Goal: Task Accomplishment & Management: Manage account settings

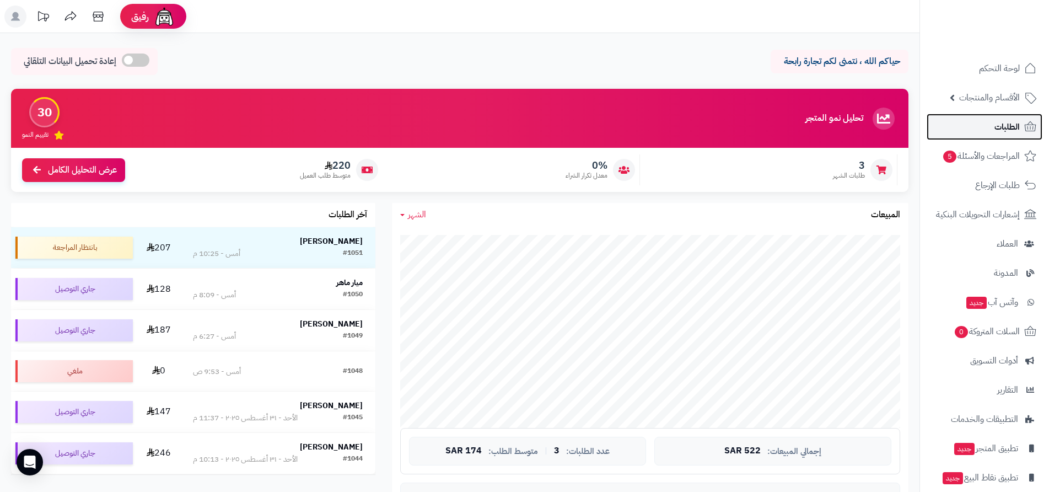
click at [1005, 132] on span "الطلبات" at bounding box center [1006, 126] width 25 height 15
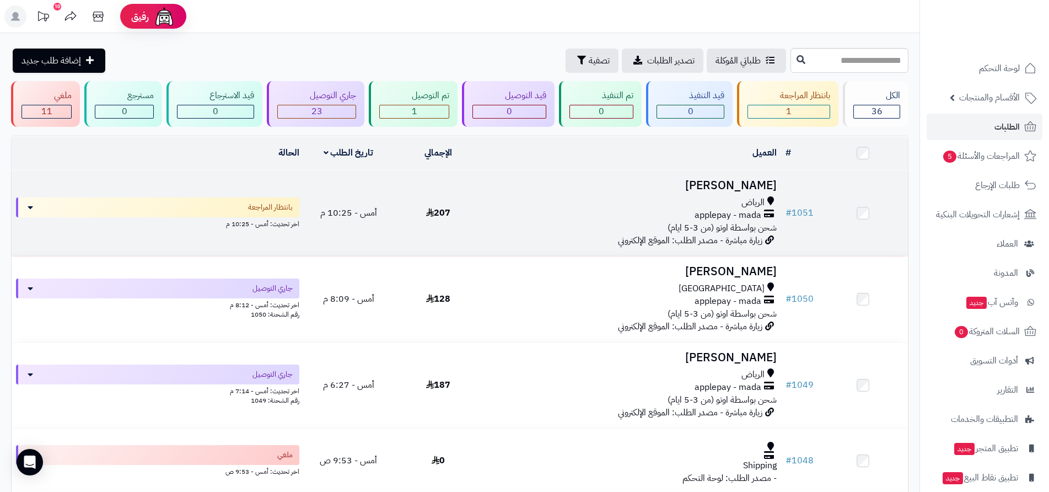
click at [618, 218] on div "applepay - mada" at bounding box center [631, 215] width 289 height 13
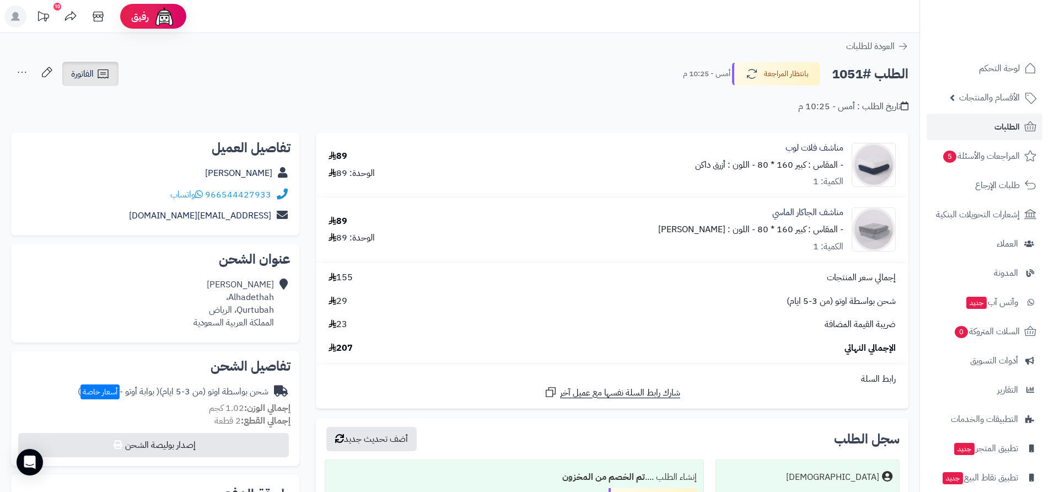
click at [100, 77] on icon at bounding box center [102, 73] width 13 height 13
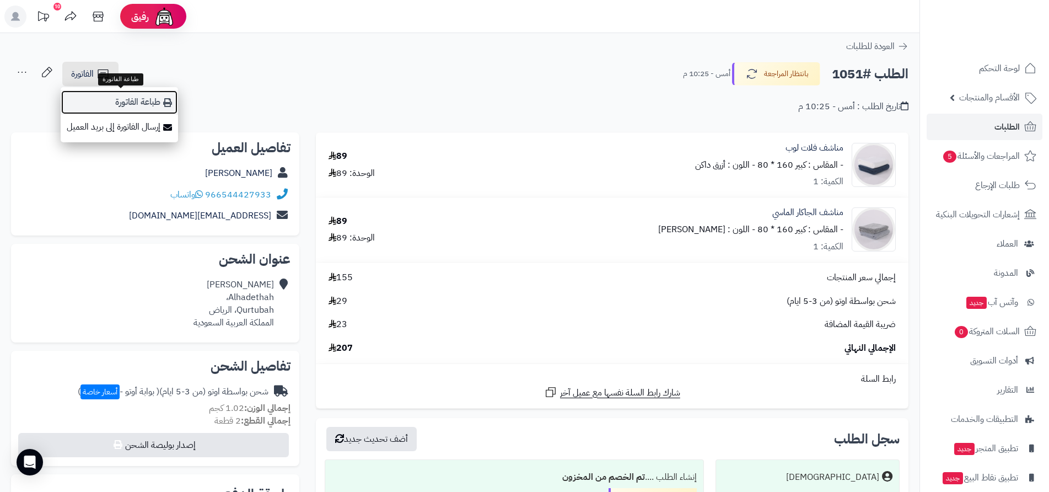
click at [152, 107] on link "طباعة الفاتورة" at bounding box center [119, 102] width 117 height 25
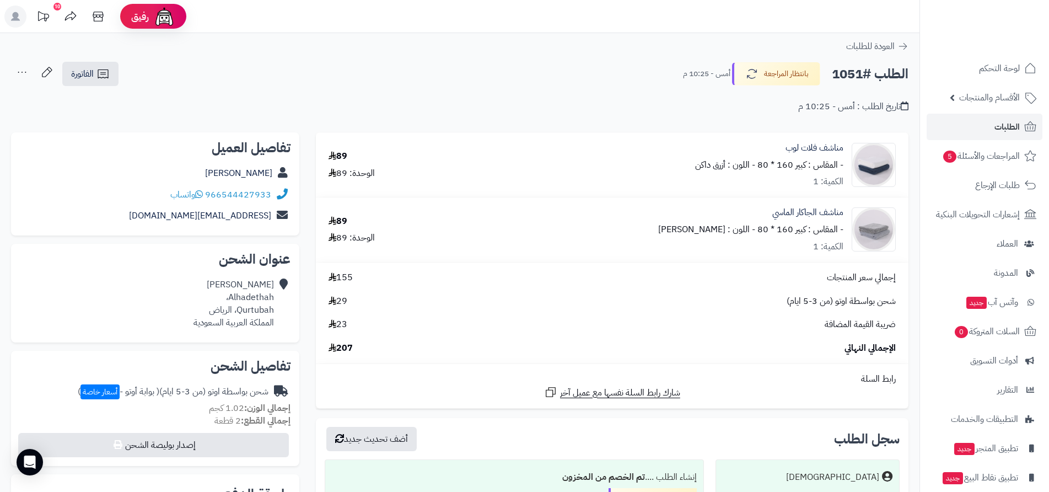
drag, startPoint x: 44, startPoint y: 0, endPoint x: 367, endPoint y: 68, distance: 329.6
click at [367, 68] on div "الطلب #1051 بانتظار المراجعة أمس - 10:25 م الفاتورة طباعة الفاتورة إرسال الفاتو…" at bounding box center [459, 74] width 897 height 26
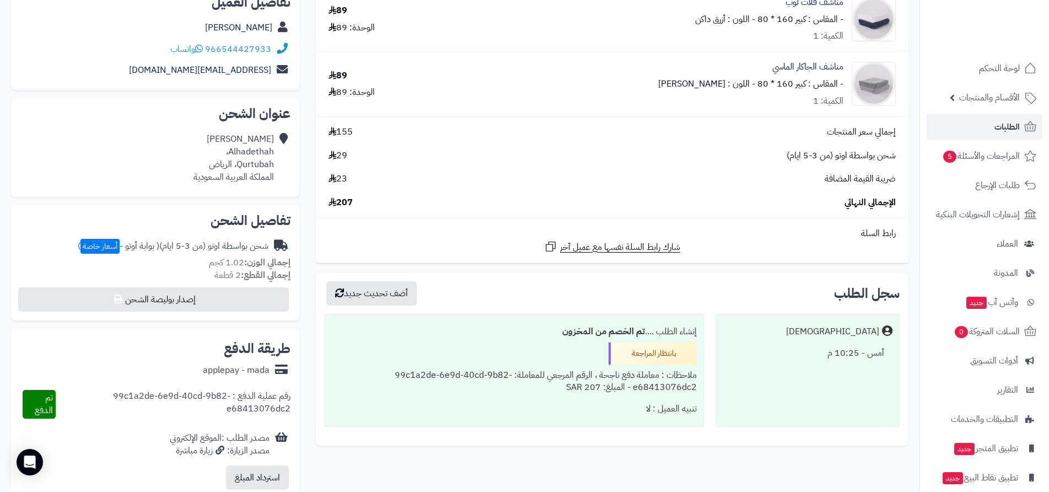
scroll to position [165, 0]
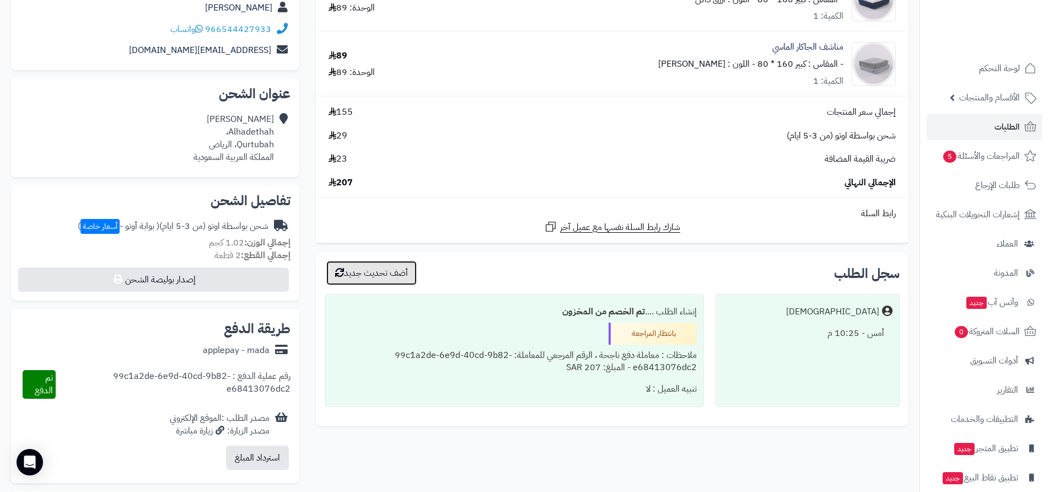
click at [384, 280] on button "أضف تحديث جديد" at bounding box center [371, 273] width 90 height 24
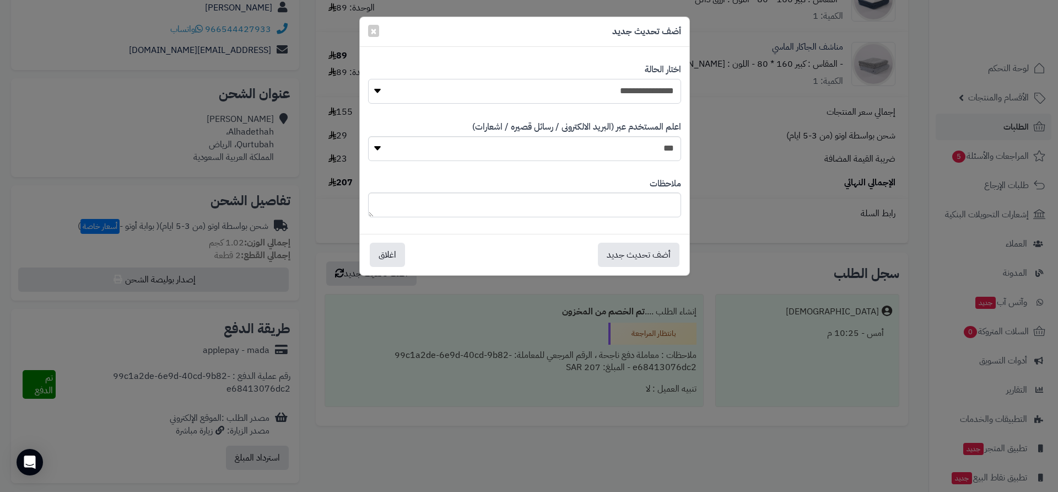
click at [380, 90] on select "**********" at bounding box center [524, 91] width 313 height 25
click at [454, 314] on div "**********" at bounding box center [529, 246] width 1058 height 492
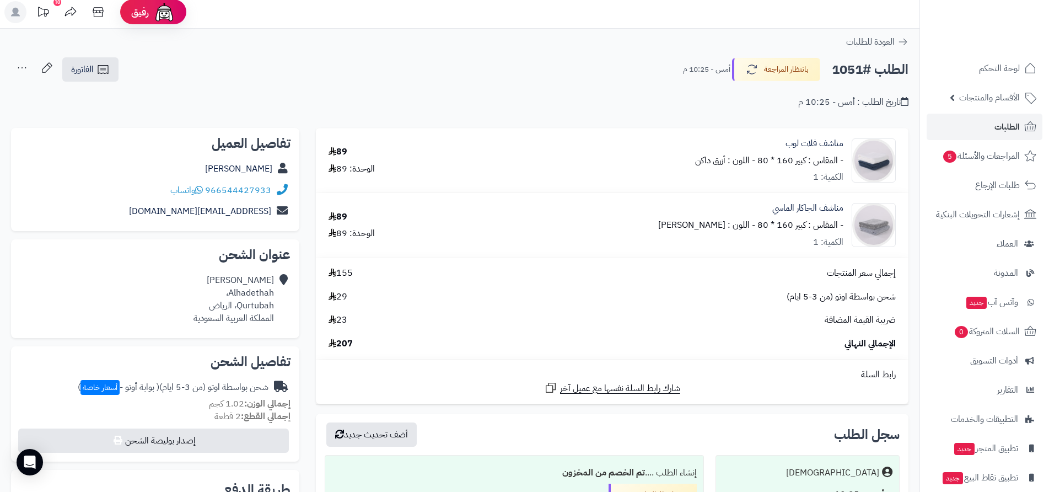
scroll to position [0, 0]
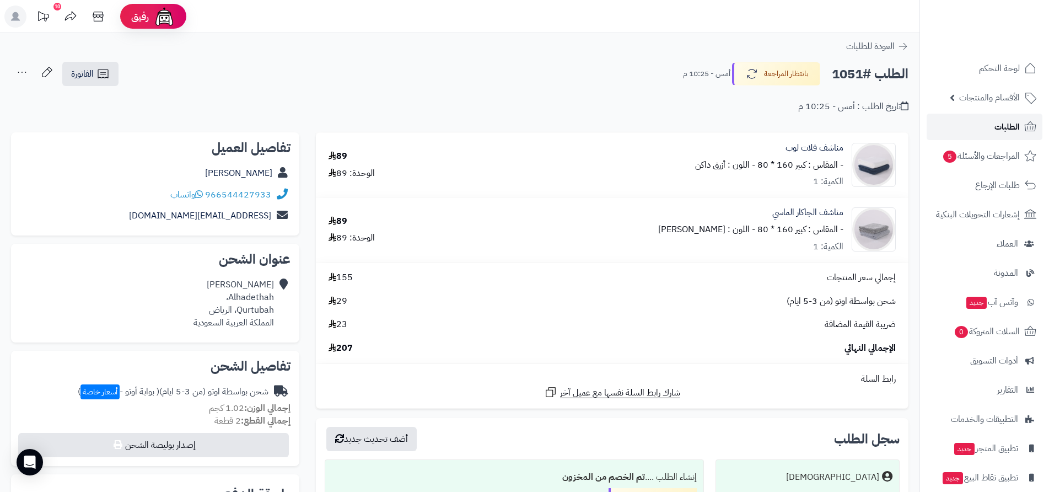
click at [1011, 124] on span "الطلبات" at bounding box center [1006, 126] width 25 height 15
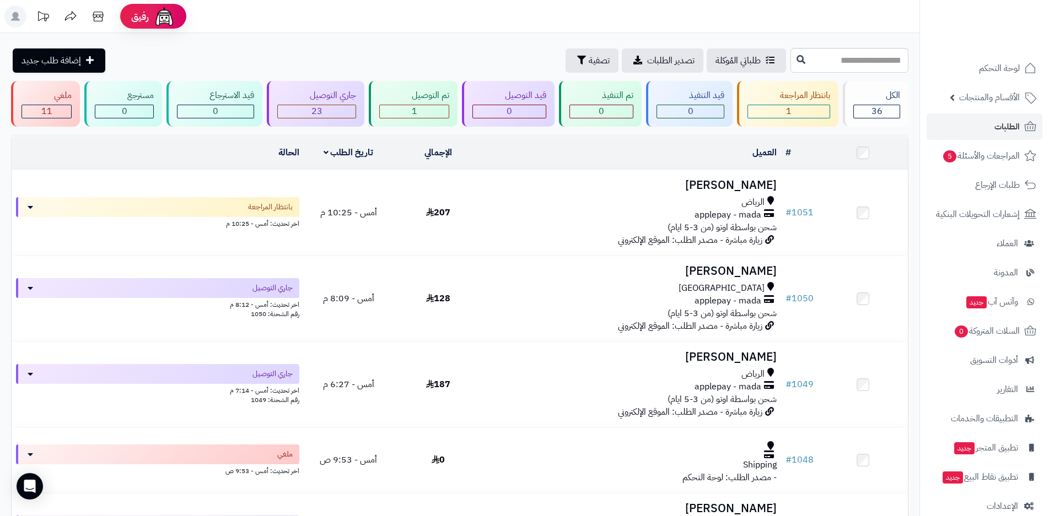
drag, startPoint x: 60, startPoint y: 1, endPoint x: 286, endPoint y: 23, distance: 227.7
click at [286, 23] on header "رفيق ! الطلبات معالجة مكتمل إرجاع المنتجات العملاء المتواجدون الان 36 عملاء منت…" at bounding box center [524, 16] width 1049 height 33
